Goal: Task Accomplishment & Management: Manage account settings

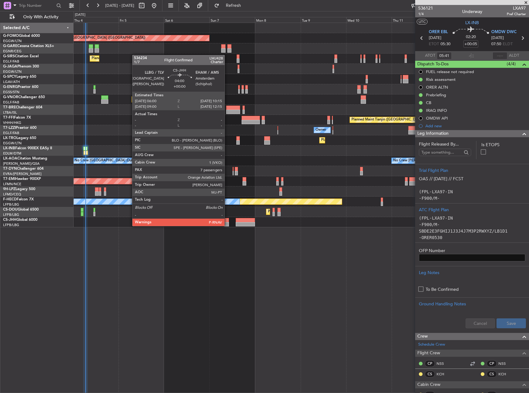
click at [227, 225] on div at bounding box center [225, 224] width 8 height 4
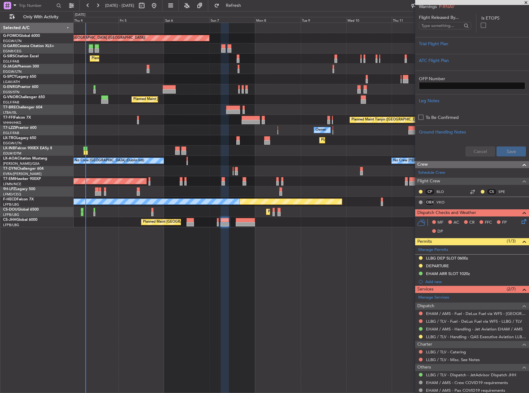
scroll to position [124, 0]
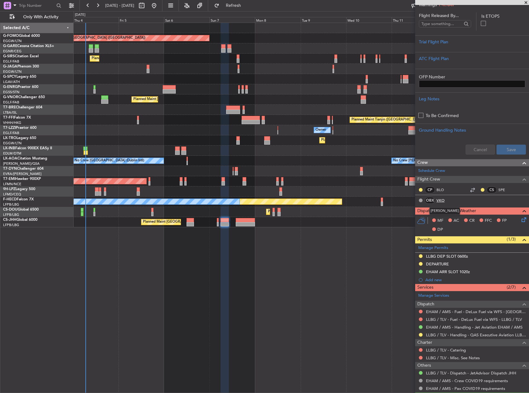
click at [441, 201] on link "VKO" at bounding box center [444, 200] width 14 height 6
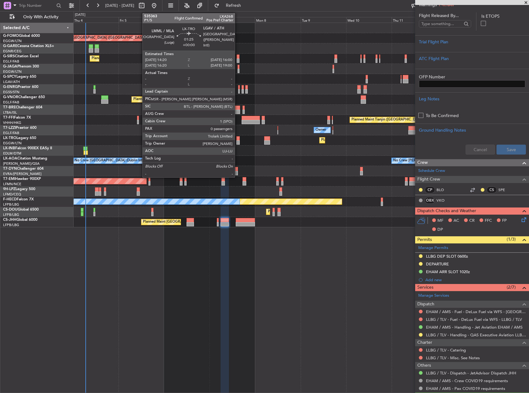
click at [238, 141] on div at bounding box center [237, 142] width 3 height 4
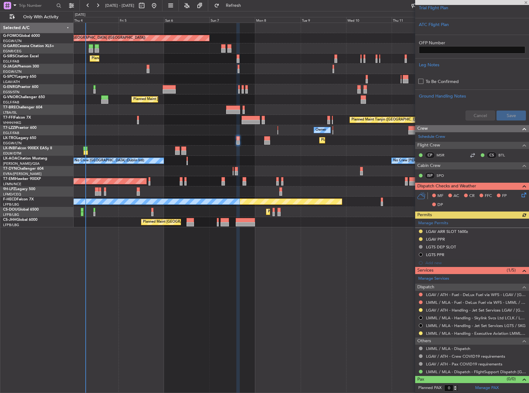
scroll to position [0, 0]
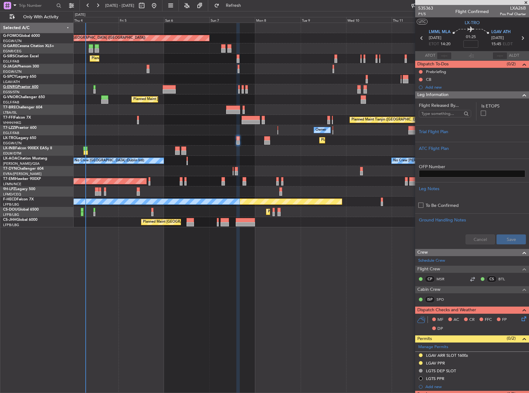
click at [25, 87] on link "G-ENRG Praetor 600" at bounding box center [20, 87] width 35 height 4
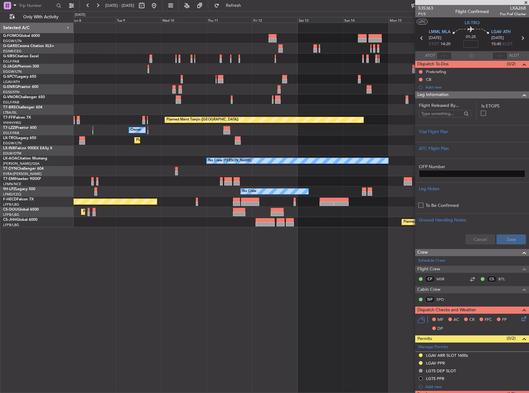
click at [127, 79] on div "Planned Maint [GEOGRAPHIC_DATA] ([GEOGRAPHIC_DATA]) Planned Maint [GEOGRAPHIC_D…" at bounding box center [301, 125] width 455 height 204
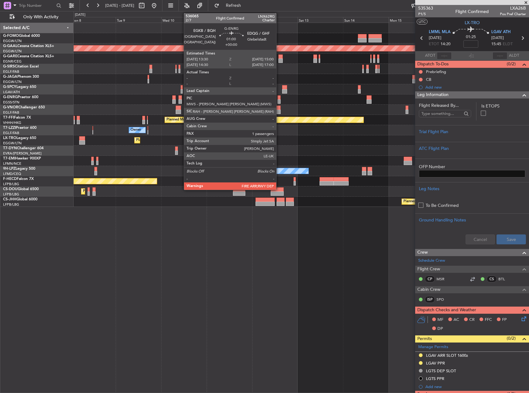
click at [279, 98] on div at bounding box center [279, 97] width 3 height 4
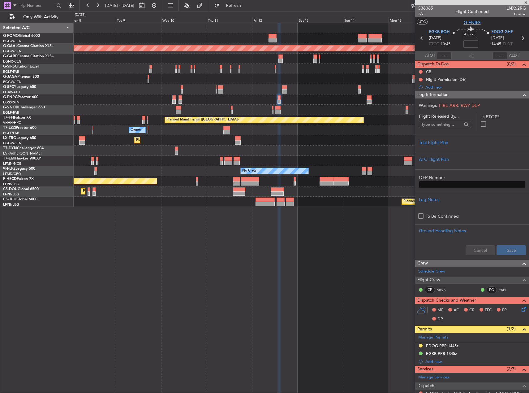
click at [469, 21] on span "G-ENRG" at bounding box center [472, 22] width 17 height 6
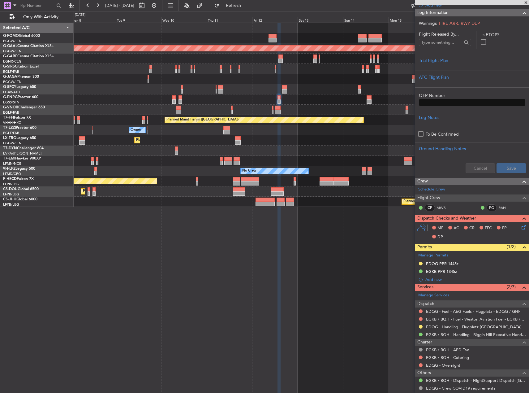
scroll to position [128, 0]
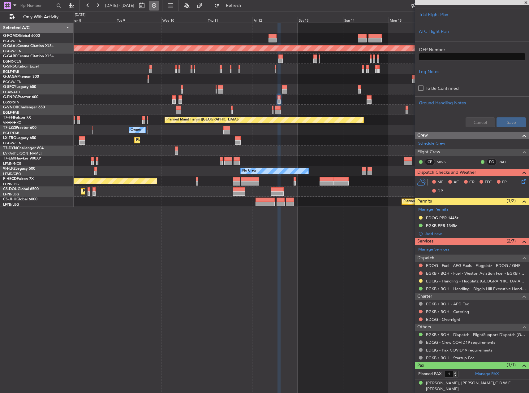
click at [159, 7] on button at bounding box center [154, 6] width 10 height 10
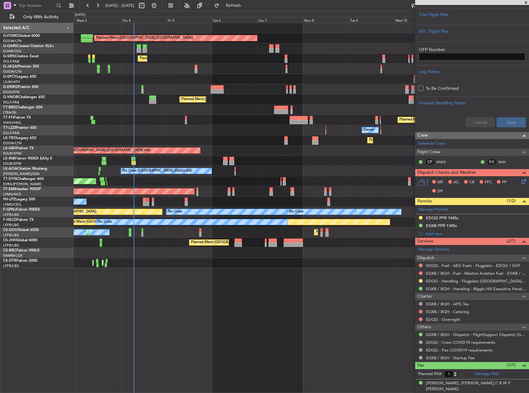
click at [196, 270] on div "Planned Maint [GEOGRAPHIC_DATA] ([GEOGRAPHIC_DATA]) Unplanned Maint [PERSON_NAM…" at bounding box center [301, 208] width 455 height 370
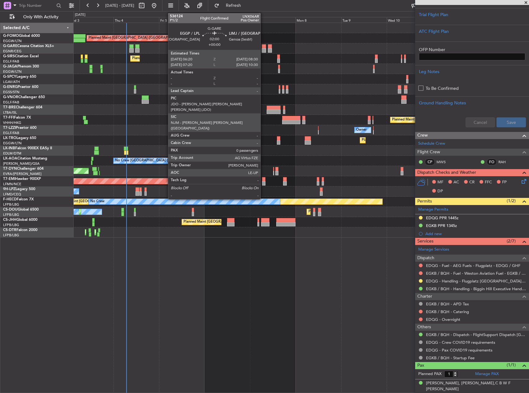
click at [263, 47] on div at bounding box center [264, 46] width 4 height 4
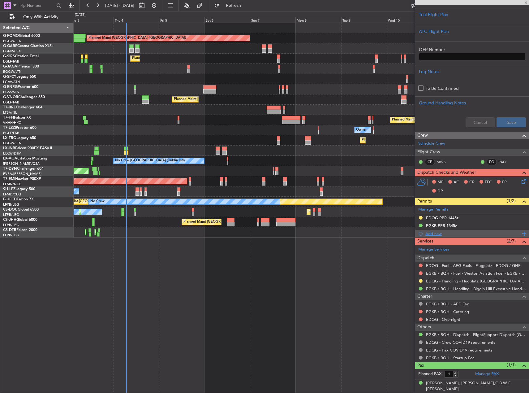
type input "0"
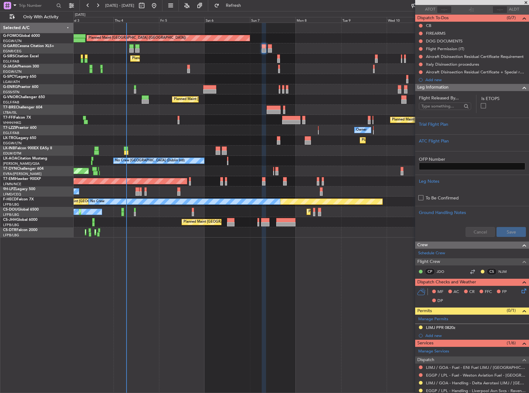
scroll to position [119, 0]
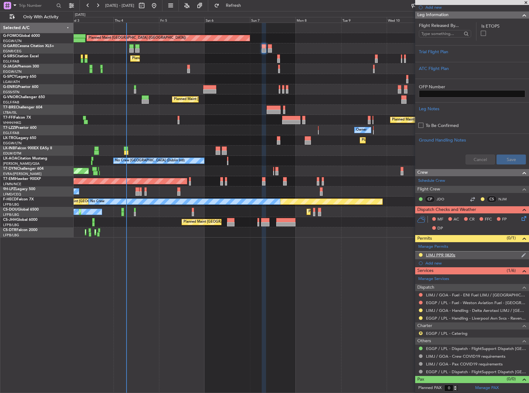
click at [442, 252] on div "LIMJ PPR 0820z" at bounding box center [440, 254] width 29 height 5
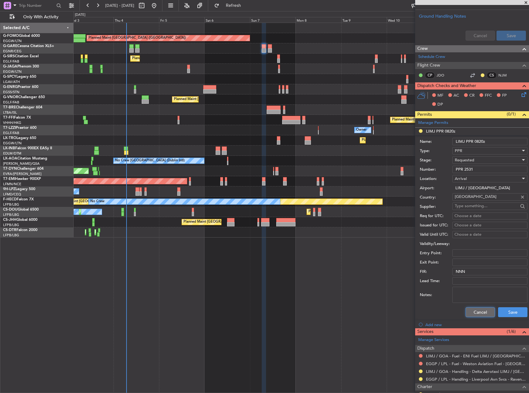
click at [480, 314] on button "Cancel" at bounding box center [480, 312] width 29 height 10
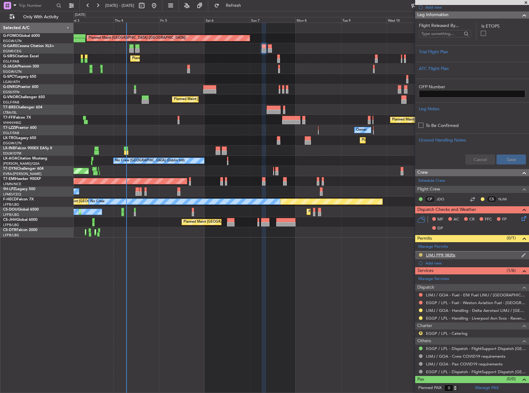
click at [421, 254] on button at bounding box center [421, 255] width 4 height 4
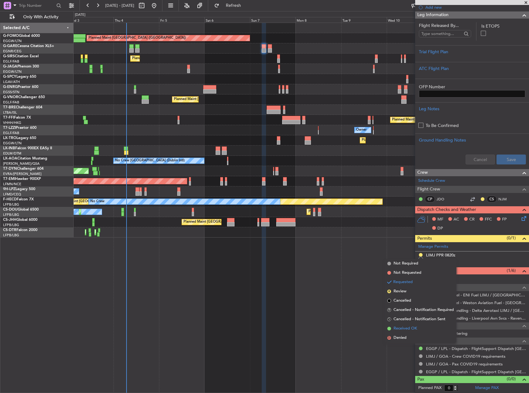
click at [421, 329] on li "Received OK" at bounding box center [420, 328] width 71 height 9
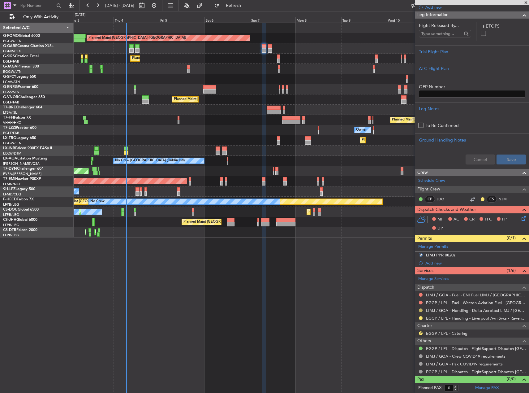
click at [420, 309] on button at bounding box center [421, 310] width 4 height 4
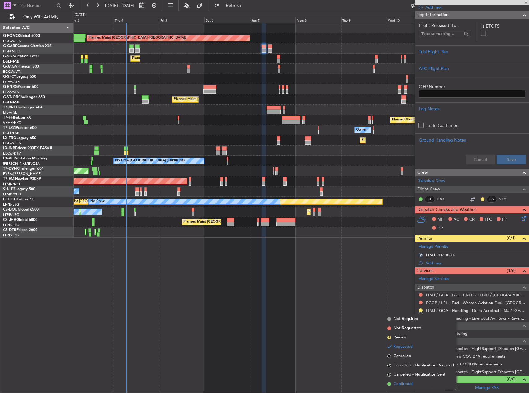
click at [405, 386] on span "Confirmed" at bounding box center [403, 384] width 19 height 6
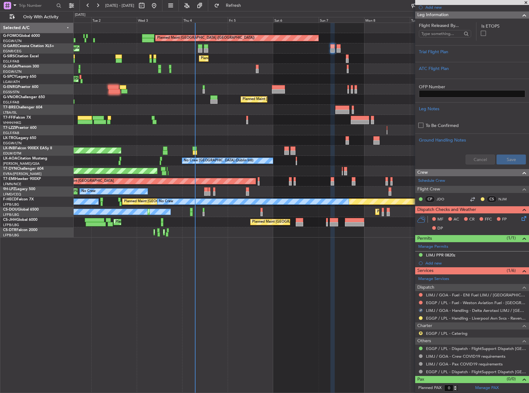
click at [270, 291] on div "Planned Maint [GEOGRAPHIC_DATA] ([GEOGRAPHIC_DATA]) Unplanned Maint [PERSON_NAM…" at bounding box center [301, 208] width 455 height 370
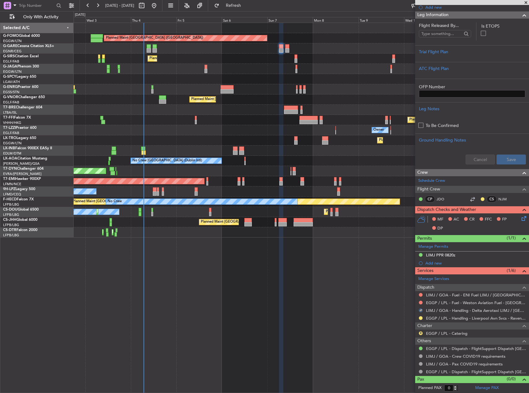
click at [114, 236] on div "Planned Maint [GEOGRAPHIC_DATA] ([GEOGRAPHIC_DATA]) Unplanned Maint [PERSON_NAM…" at bounding box center [301, 208] width 455 height 370
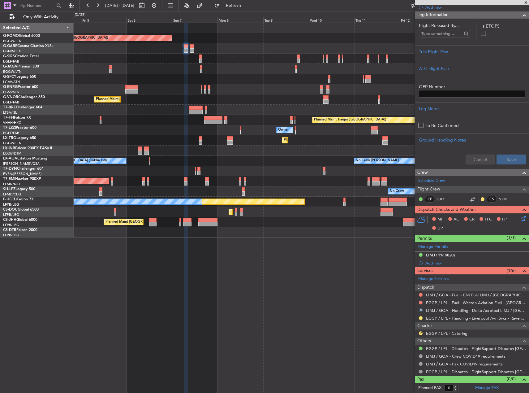
click at [120, 239] on div "Planned Maint [GEOGRAPHIC_DATA] ([GEOGRAPHIC_DATA]) Planned Maint [GEOGRAPHIC_D…" at bounding box center [301, 208] width 455 height 370
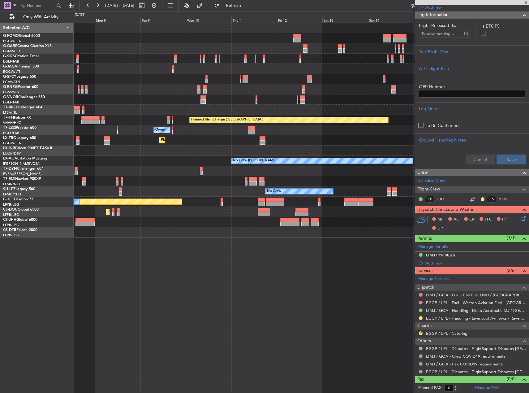
click at [132, 236] on div "Planned Maint [GEOGRAPHIC_DATA] ([GEOGRAPHIC_DATA]) Planned Maint [GEOGRAPHIC_D…" at bounding box center [301, 208] width 455 height 370
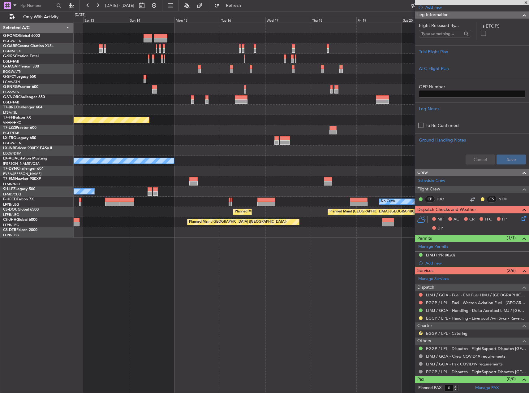
click at [171, 239] on div "Planned Maint [GEOGRAPHIC_DATA] ([GEOGRAPHIC_DATA]) Planned Maint Tianjin ([GEO…" at bounding box center [301, 208] width 455 height 370
click at [395, 246] on div "Planned Maint [GEOGRAPHIC_DATA] ([GEOGRAPHIC_DATA]) Planned Maint Tianjin ([GEO…" at bounding box center [301, 208] width 455 height 370
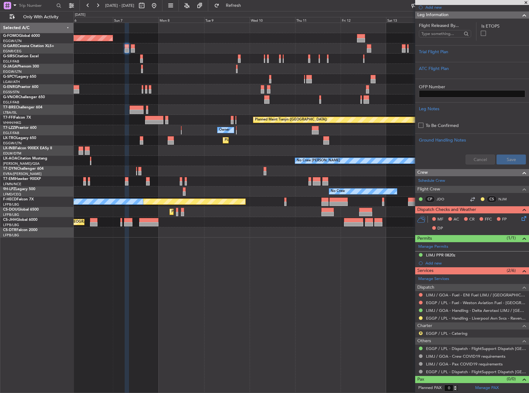
click at [368, 242] on div "Planned Maint [GEOGRAPHIC_DATA] ([GEOGRAPHIC_DATA]) Planned Maint [GEOGRAPHIC_D…" at bounding box center [301, 208] width 455 height 370
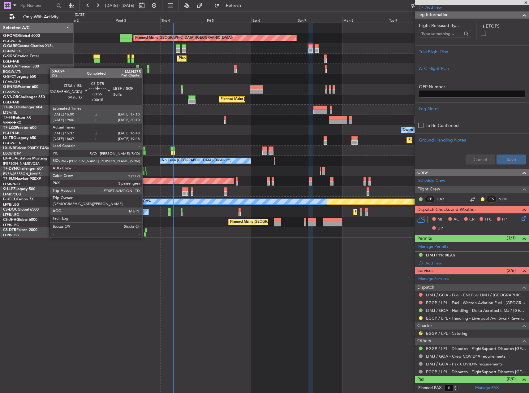
click at [145, 231] on div at bounding box center [146, 230] width 2 height 4
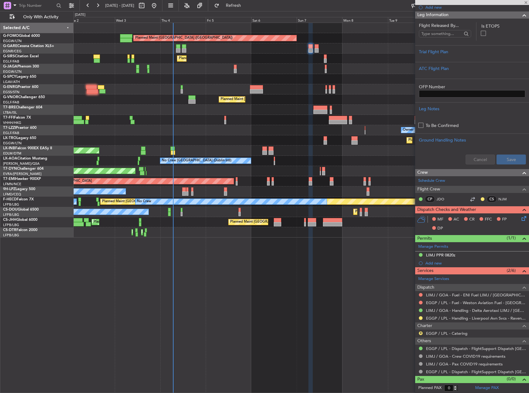
type input "+00:15"
type input "15:47"
type input "16:43"
type input "3"
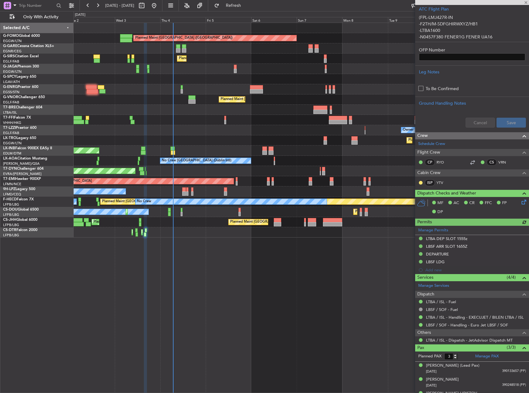
scroll to position [180, 0]
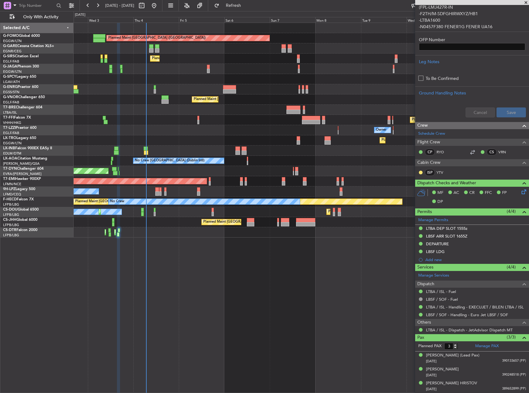
click at [307, 259] on div "Planned Maint [GEOGRAPHIC_DATA] ([GEOGRAPHIC_DATA]) Unplanned Maint [PERSON_NAM…" at bounding box center [301, 208] width 455 height 370
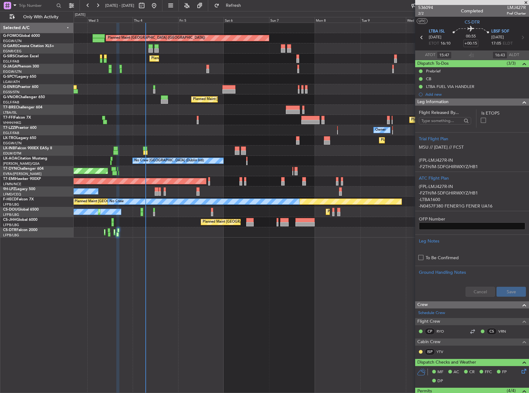
scroll to position [0, 0]
click at [267, 79] on div "Cleaning [GEOGRAPHIC_DATA] ([PERSON_NAME] Intl)" at bounding box center [301, 79] width 455 height 10
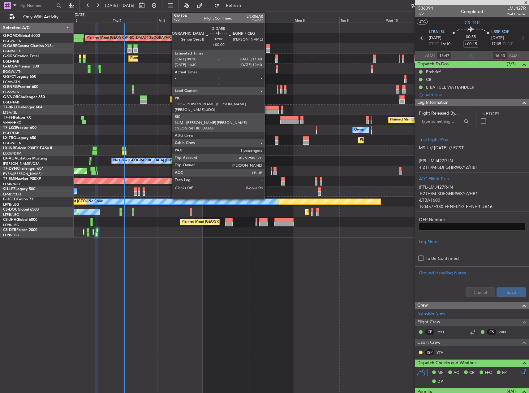
click at [267, 49] on div at bounding box center [268, 50] width 4 height 4
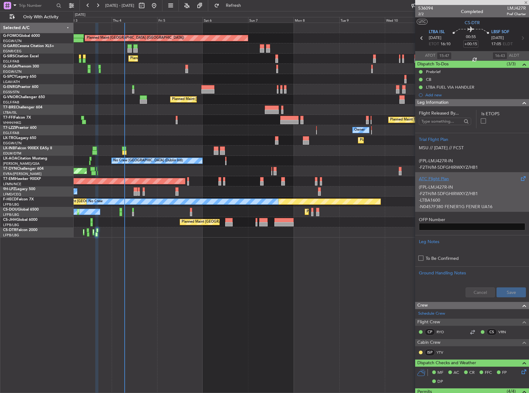
type input "1"
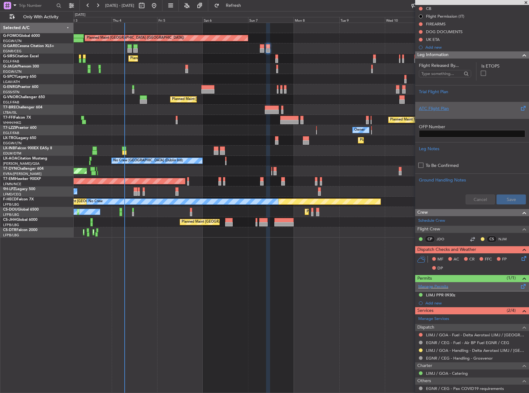
scroll to position [109, 0]
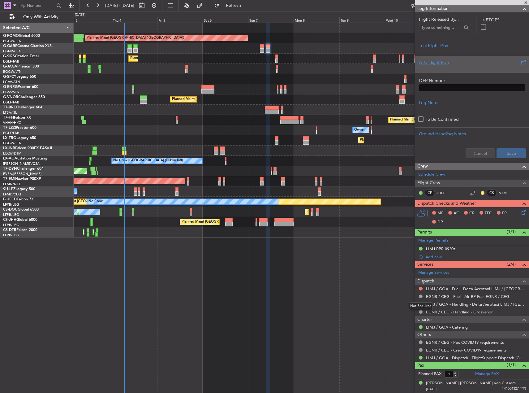
click at [420, 304] on mat-tooltip-component "Not Required" at bounding box center [421, 306] width 32 height 16
click at [420, 304] on button at bounding box center [421, 304] width 4 height 4
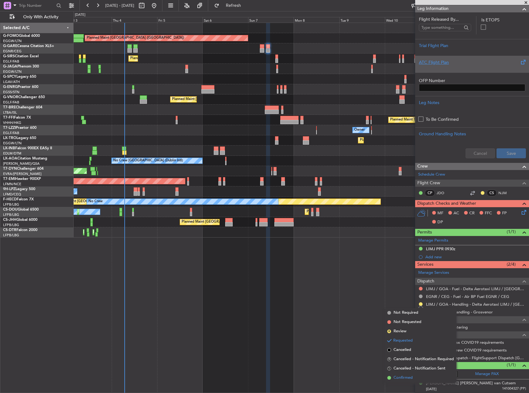
click at [409, 375] on span "Confirmed" at bounding box center [403, 377] width 19 height 6
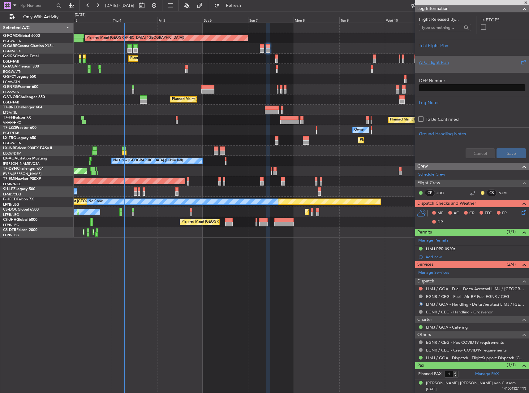
click at [331, 287] on div "Planned Maint [GEOGRAPHIC_DATA] ([GEOGRAPHIC_DATA]) Unplanned Maint [PERSON_NAM…" at bounding box center [301, 208] width 455 height 370
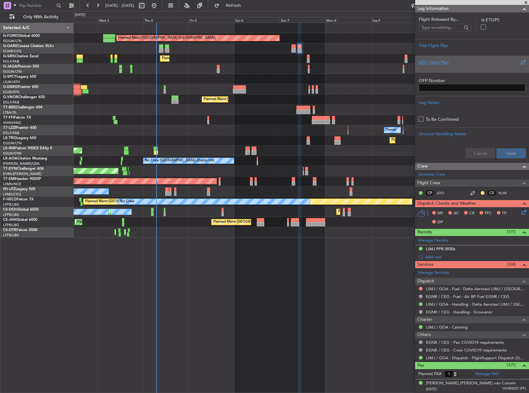
click at [326, 269] on div "Planned Maint [GEOGRAPHIC_DATA] ([GEOGRAPHIC_DATA]) Unplanned Maint [PERSON_NAM…" at bounding box center [301, 208] width 455 height 370
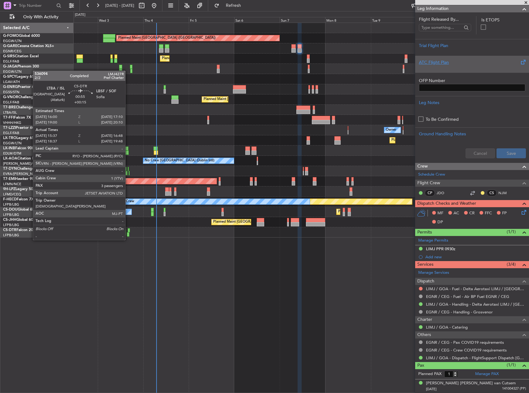
click at [128, 234] on div at bounding box center [128, 234] width 2 height 4
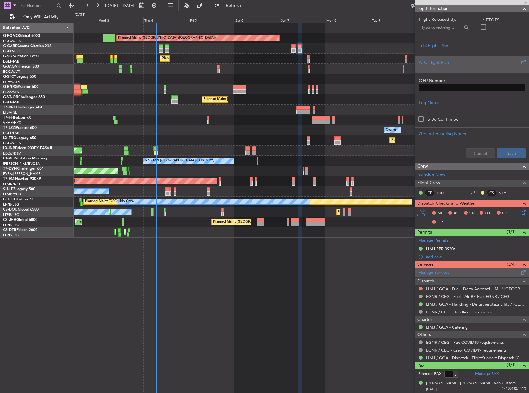
type input "+00:15"
type input "15:47"
type input "16:43"
type input "3"
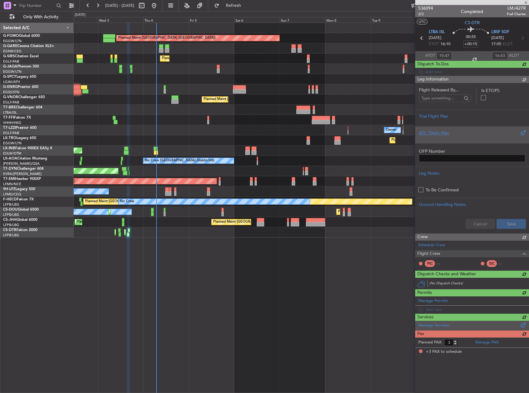
scroll to position [0, 0]
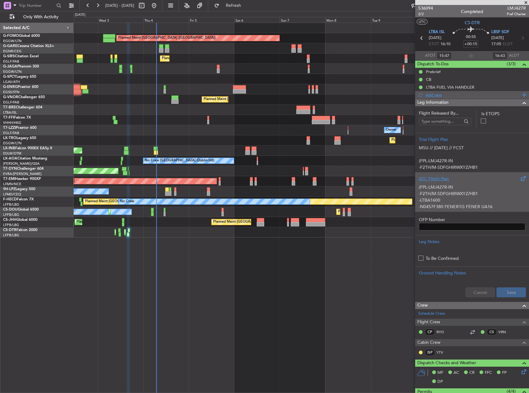
click at [441, 99] on span "Leg Information" at bounding box center [432, 102] width 31 height 7
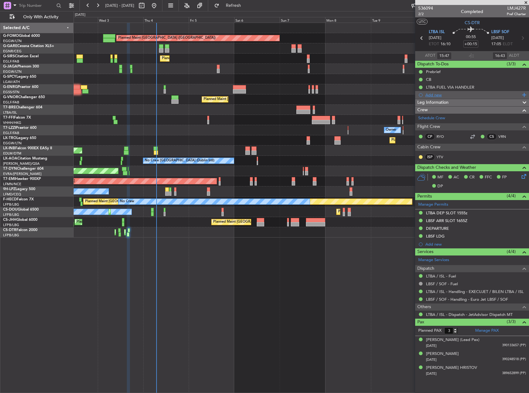
click at [438, 93] on div "Add new" at bounding box center [472, 94] width 95 height 5
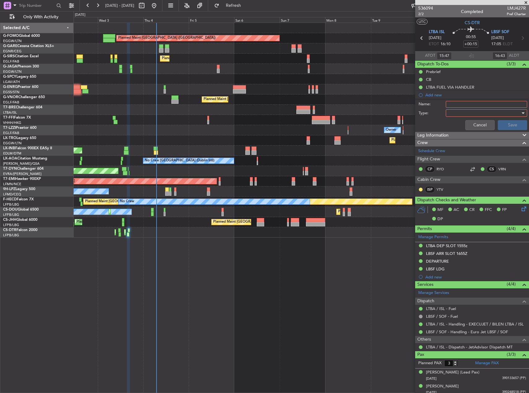
click at [456, 103] on input "Name:" at bounding box center [486, 104] width 81 height 7
type input "PARKING UNTIL [DATE]"
click at [464, 112] on div at bounding box center [484, 112] width 72 height 9
click at [461, 125] on span "Generic" at bounding box center [483, 125] width 72 height 9
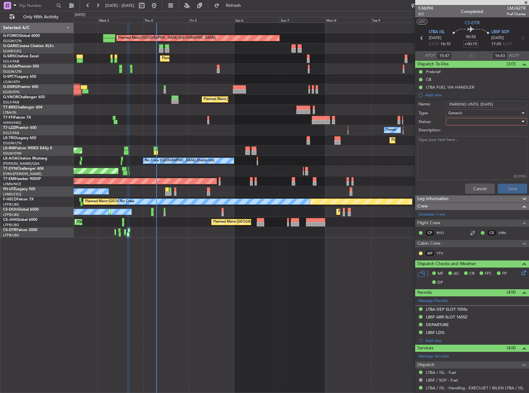
click at [457, 123] on div at bounding box center [484, 121] width 72 height 9
click at [458, 145] on span "In Progress" at bounding box center [483, 143] width 72 height 9
click at [502, 188] on button "Save" at bounding box center [512, 188] width 29 height 10
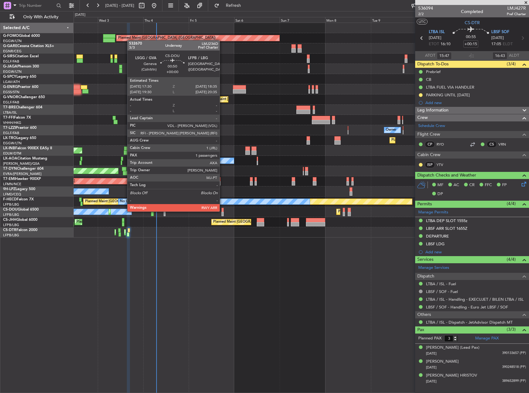
click at [222, 211] on div at bounding box center [223, 210] width 2 height 4
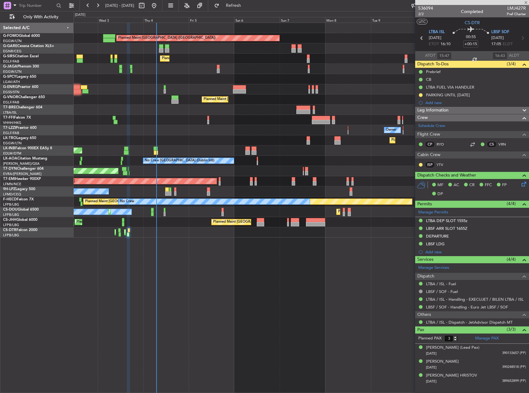
type input "1"
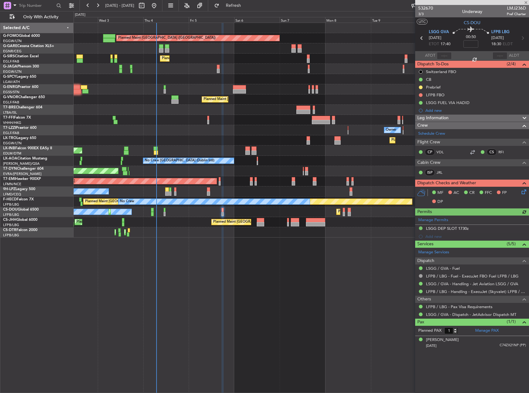
click at [497, 116] on div "Leg Information" at bounding box center [472, 117] width 114 height 7
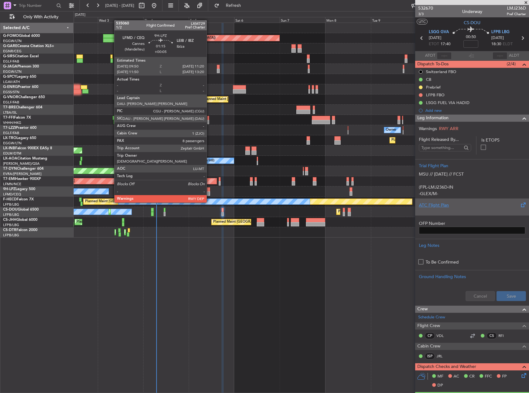
click at [209, 191] on div at bounding box center [208, 189] width 3 height 4
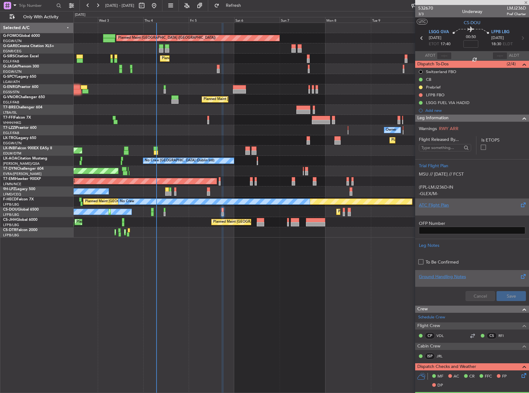
type input "+00:05"
type input "8"
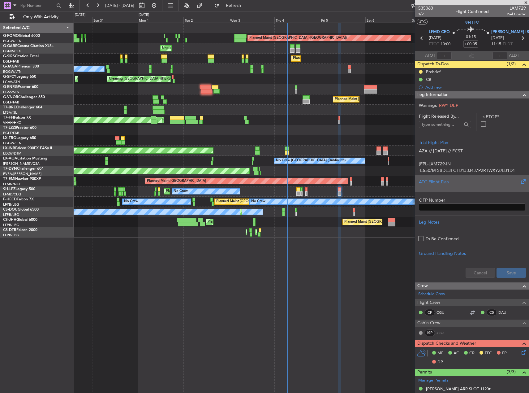
click at [314, 243] on div "Planned Maint [GEOGRAPHIC_DATA] ([GEOGRAPHIC_DATA]) Unplanned Maint [PERSON_NAM…" at bounding box center [301, 208] width 455 height 370
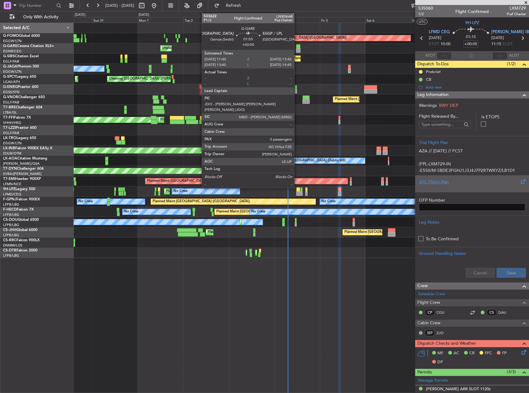
click at [297, 47] on div at bounding box center [298, 46] width 4 height 4
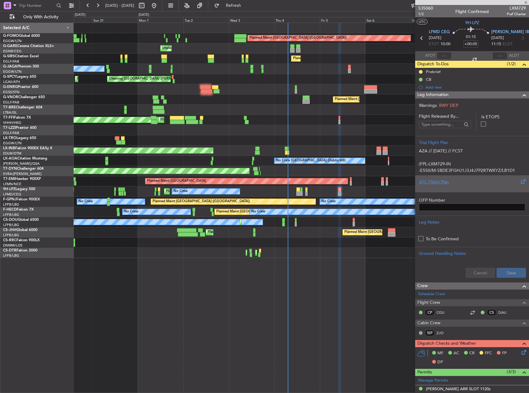
type input "0"
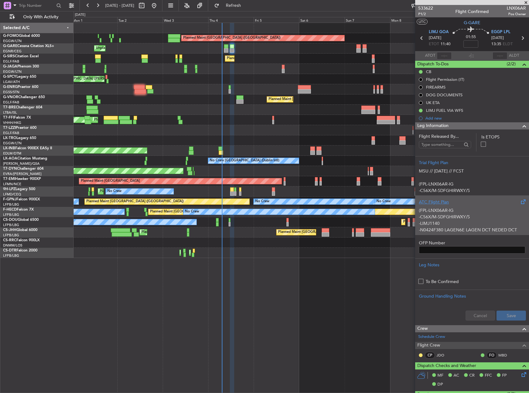
click at [313, 166] on div "AOG Maint Riga (Riga Intl)" at bounding box center [301, 171] width 455 height 10
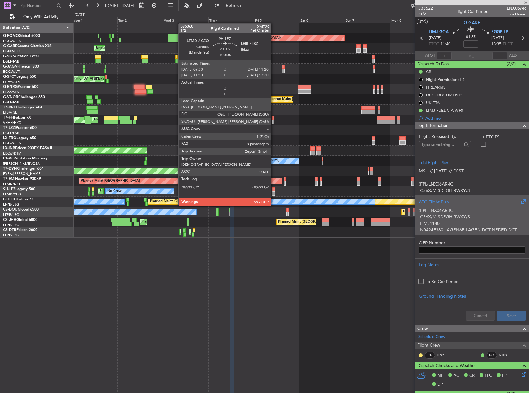
click at [274, 194] on div at bounding box center [273, 193] width 3 height 4
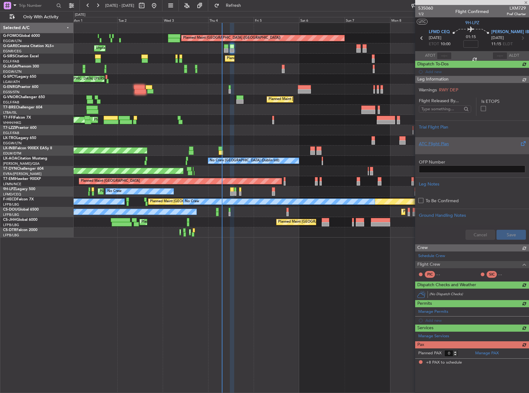
type input "+00:05"
type input "8"
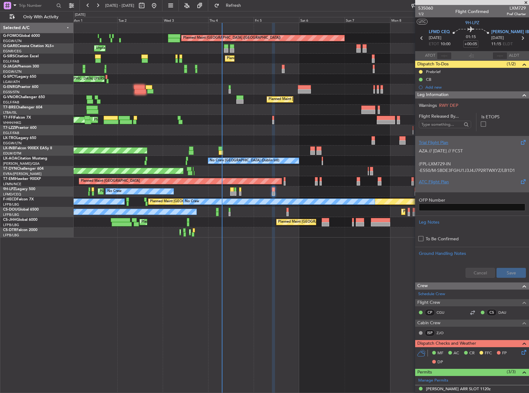
click at [468, 157] on div "AZA // [DATE] // FCST (FPL-LXM729-IN -E550/M-SBDE3FGHJ1J3J4J7P2RTWXYZ/LB1D1 -LF…" at bounding box center [472, 159] width 106 height 26
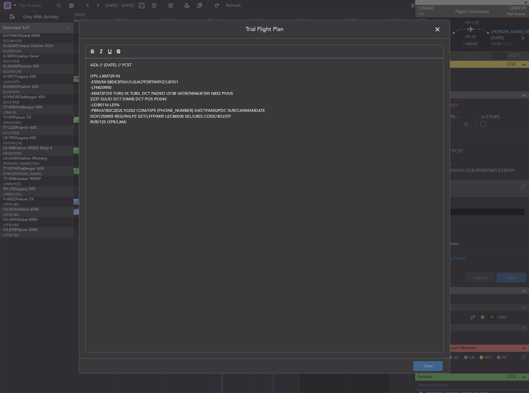
click at [90, 62] on div "AZA // [DATE] // FCST (FPL-LXM729-IN -E550/M-SBDE3FGHJ1J3J4J7P2RTWXYZ/LB1D1 -LF…" at bounding box center [265, 204] width 358 height 293
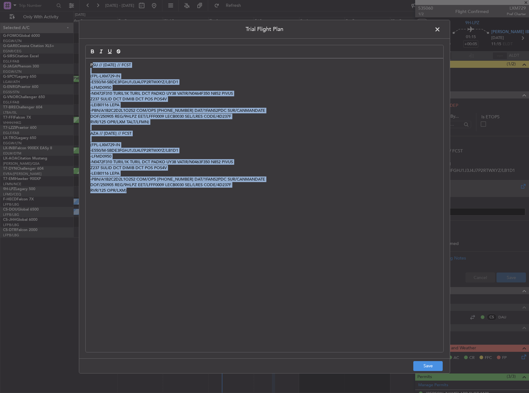
drag, startPoint x: 93, startPoint y: 64, endPoint x: 228, endPoint y: 208, distance: 196.8
click at [221, 207] on div "PSU // [DATE] // FCST (FPL-LXM729-IN -E550/M-SBDE3FGHJ1J3J4J7P2RTWXYZ/LB1D1 -LF…" at bounding box center [265, 204] width 358 height 293
click at [429, 363] on button "Save" at bounding box center [427, 366] width 29 height 10
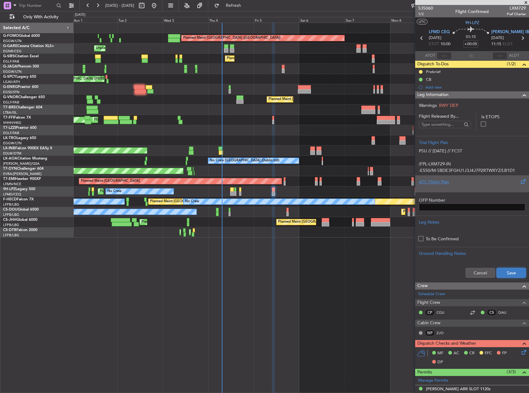
click at [499, 270] on button "Save" at bounding box center [511, 273] width 29 height 10
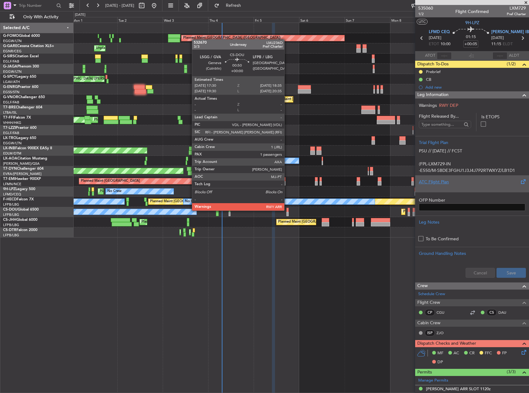
click at [287, 210] on div at bounding box center [288, 210] width 2 height 4
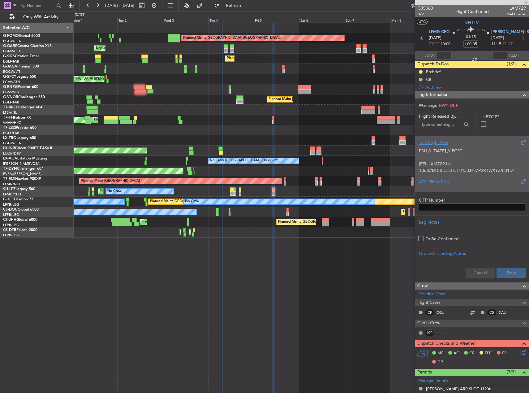
type input "1"
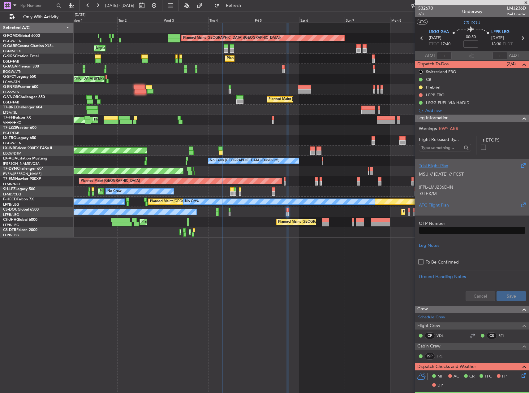
click at [488, 181] on p at bounding box center [472, 180] width 106 height 6
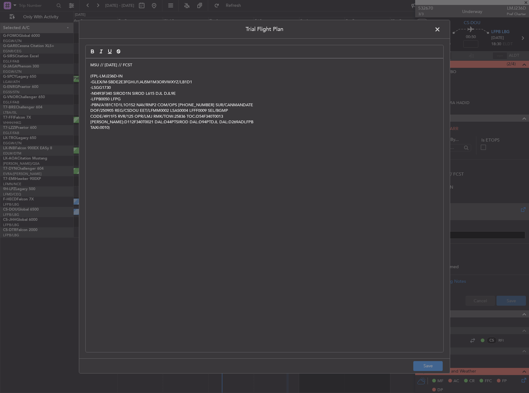
click at [93, 65] on span "MSU // [DATE] // FCST" at bounding box center [111, 65] width 42 height 6
click at [91, 66] on span "MSU // [DATE] // FCST" at bounding box center [111, 65] width 42 height 6
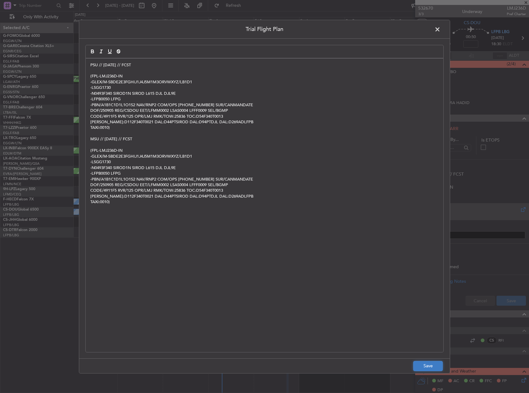
click at [428, 366] on button "Save" at bounding box center [427, 366] width 29 height 10
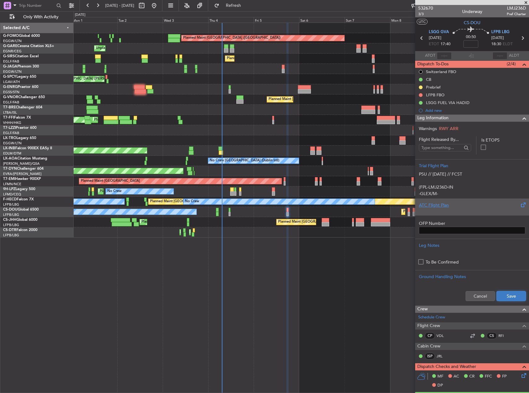
click at [504, 294] on button "Save" at bounding box center [511, 296] width 29 height 10
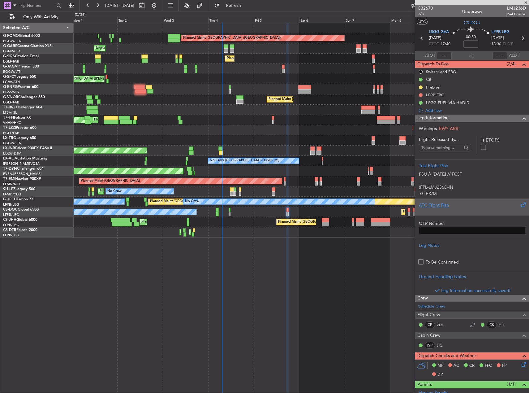
click at [313, 272] on div "Planned Maint [GEOGRAPHIC_DATA] ([GEOGRAPHIC_DATA]) Unplanned Maint [PERSON_NAM…" at bounding box center [301, 208] width 455 height 370
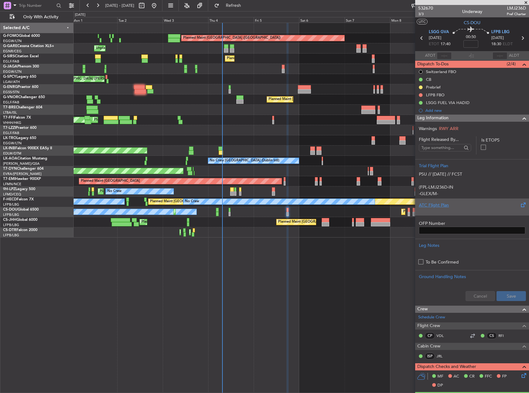
click at [291, 312] on div "Planned Maint [GEOGRAPHIC_DATA] ([GEOGRAPHIC_DATA]) Unplanned Maint [PERSON_NAM…" at bounding box center [301, 208] width 455 height 370
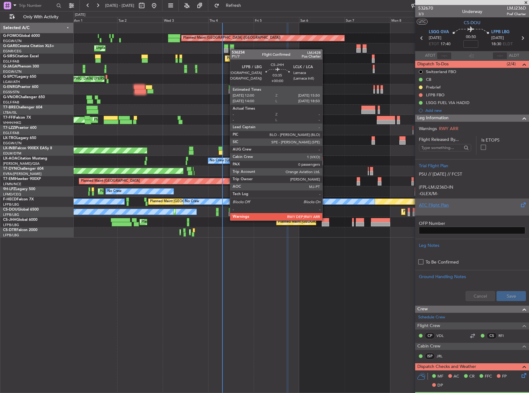
click at [325, 220] on div at bounding box center [325, 220] width 7 height 4
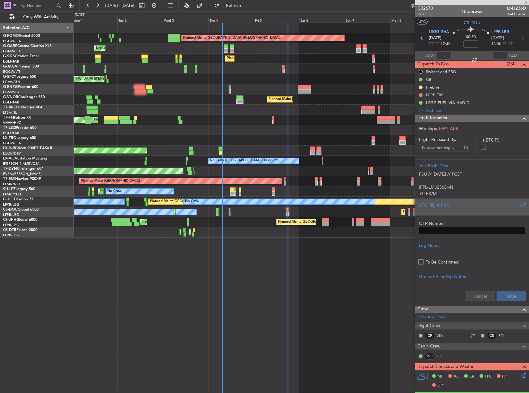
type input "0"
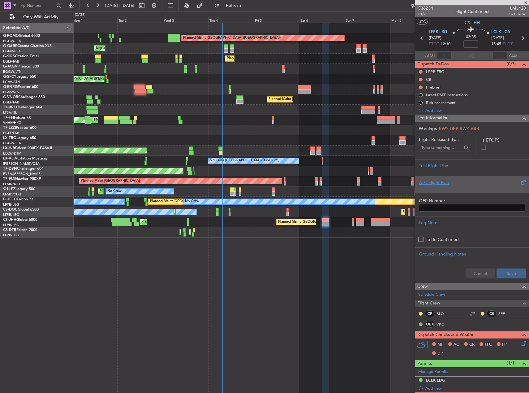
click at [304, 283] on div "Planned Maint [GEOGRAPHIC_DATA] ([GEOGRAPHIC_DATA]) Unplanned Maint [PERSON_NAM…" at bounding box center [301, 208] width 455 height 370
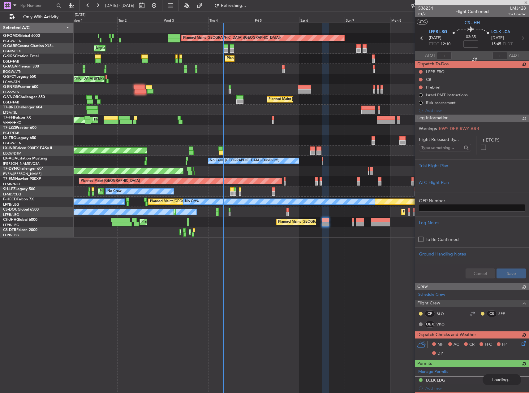
type input "-00:10"
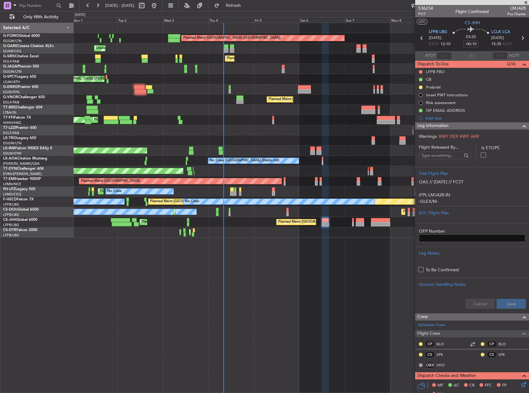
click at [243, 122] on div "Planned Maint Tianjin (Binhai) MEL Hong Kong (Hong Kong Intl) Planned Maint Hon…" at bounding box center [301, 120] width 455 height 10
